Goal: Check status: Check status

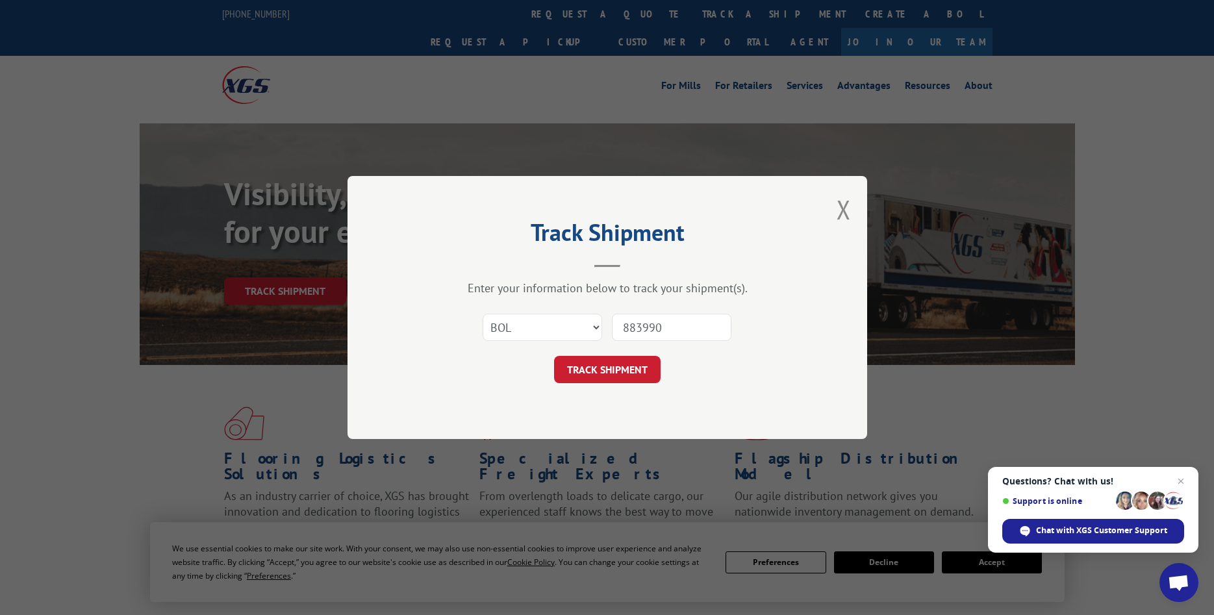
select select "bol"
drag, startPoint x: 633, startPoint y: 333, endPoint x: 579, endPoint y: 332, distance: 54.6
click at [612, 332] on input "883990" at bounding box center [671, 327] width 119 height 27
click at [603, 373] on button "TRACK SHIPMENT" at bounding box center [607, 369] width 107 height 27
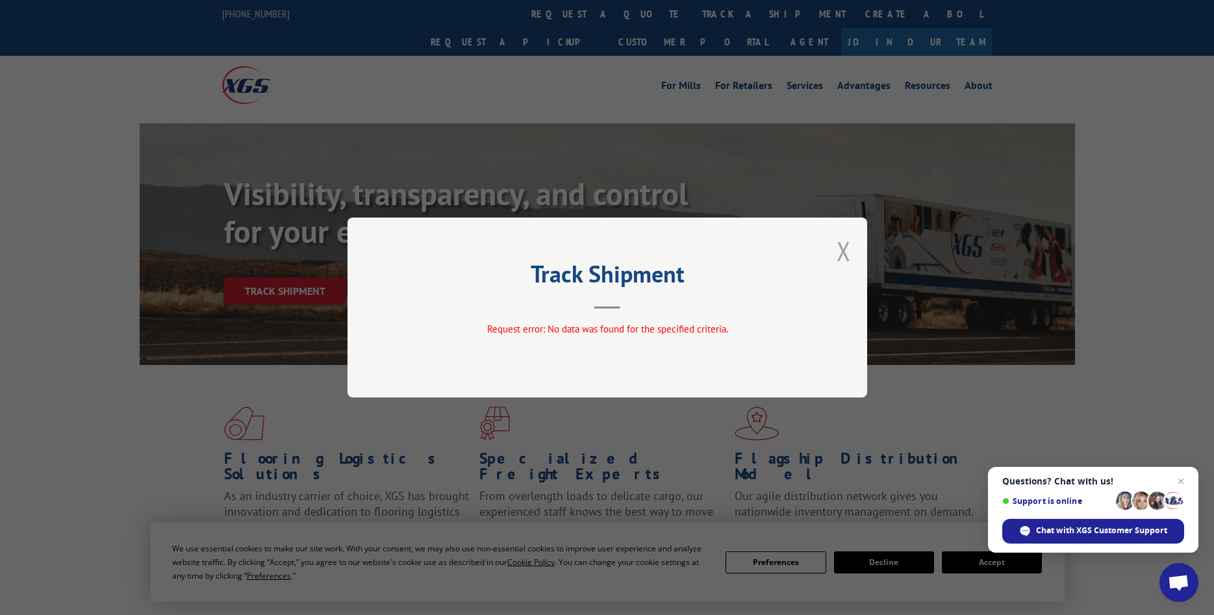
click at [844, 251] on button "Close modal" at bounding box center [843, 251] width 14 height 34
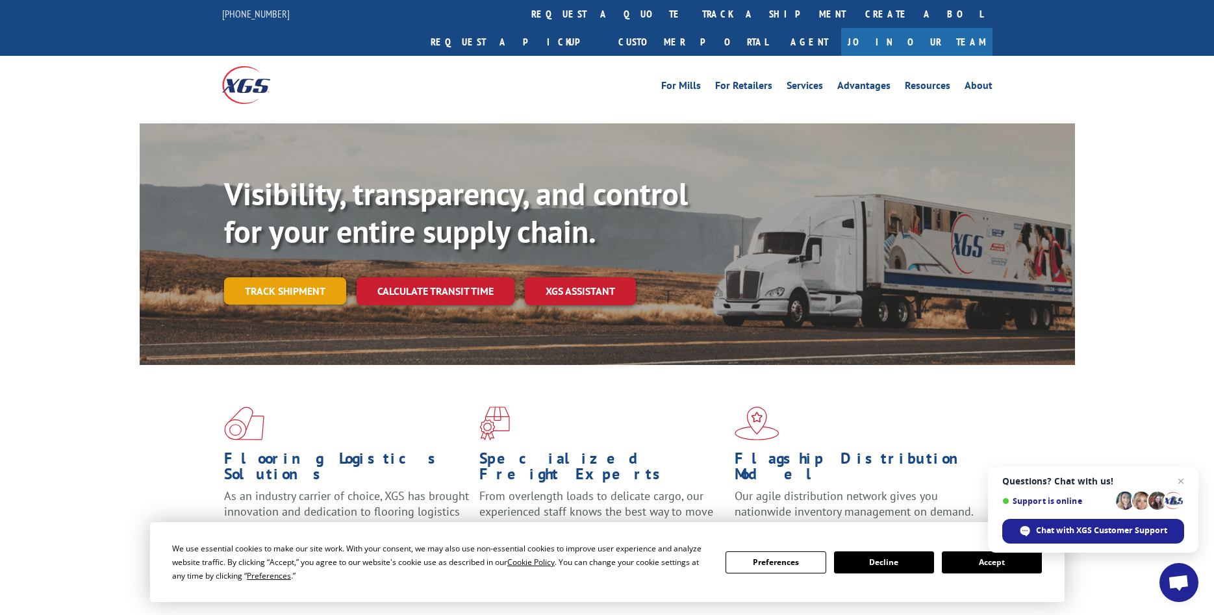
click at [283, 277] on link "Track shipment" at bounding box center [285, 290] width 122 height 27
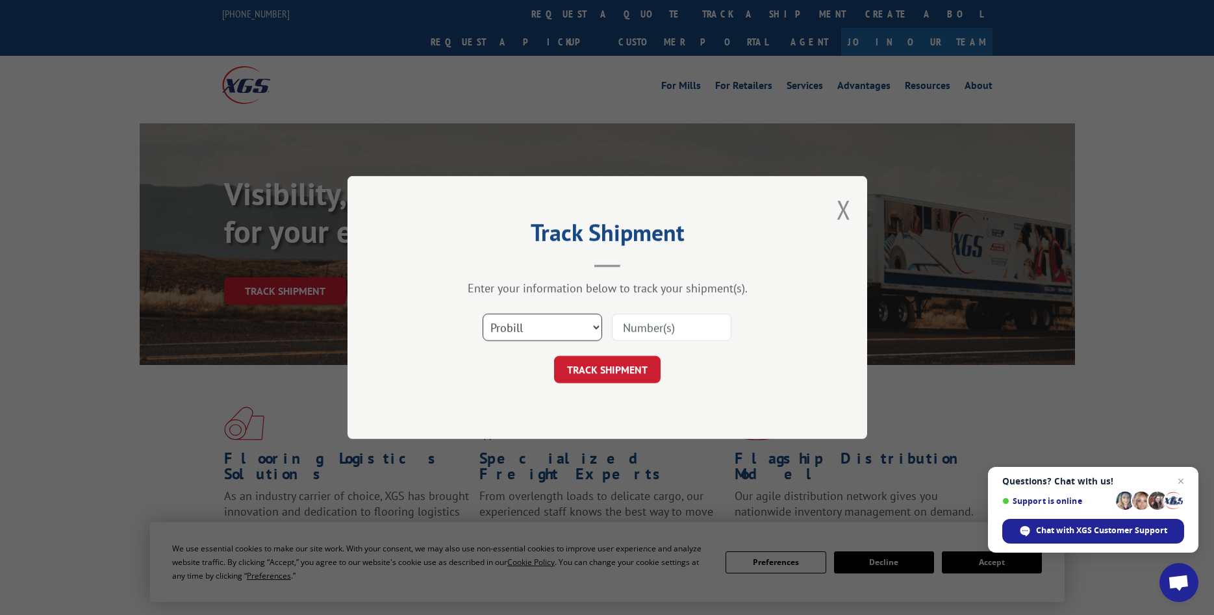
click at [482, 314] on select "Select category... Probill BOL PO" at bounding box center [541, 327] width 119 height 27
select select "bol"
click option "BOL" at bounding box center [0, 0] width 0 height 0
paste input "883990"
type input "883990"
